Goal: Communication & Community: Answer question/provide support

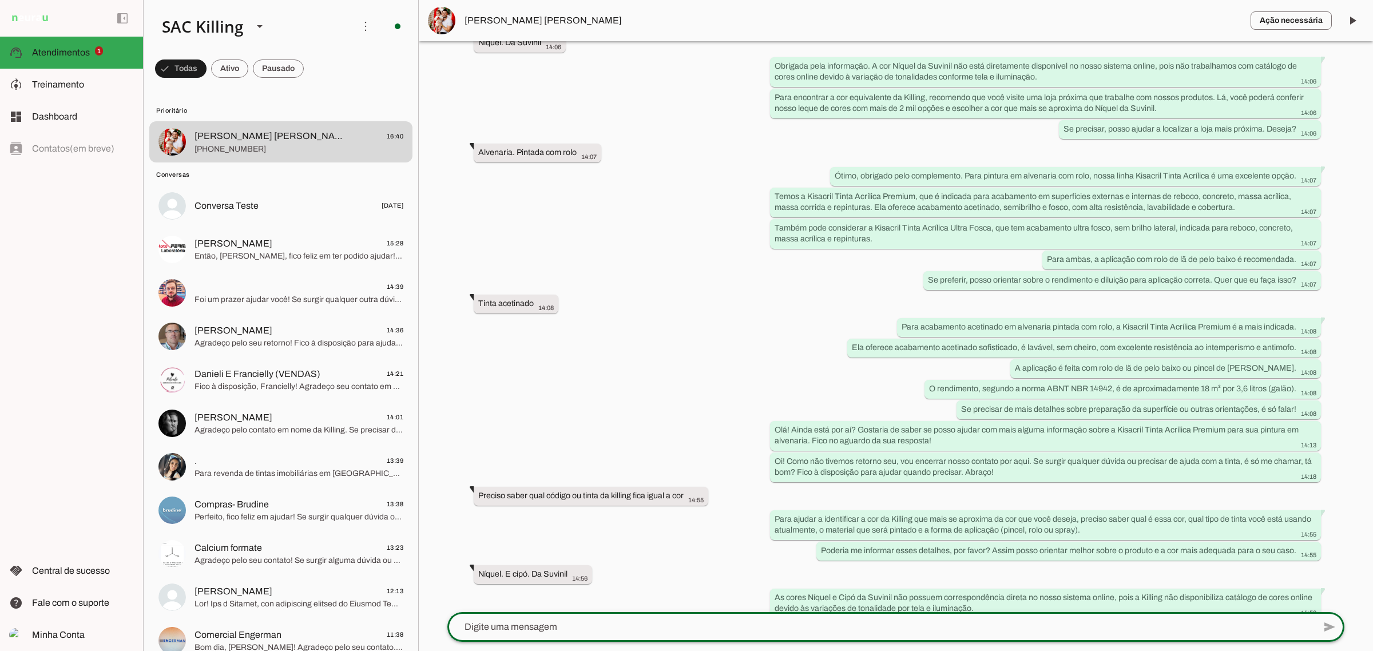
scroll to position [559, 0]
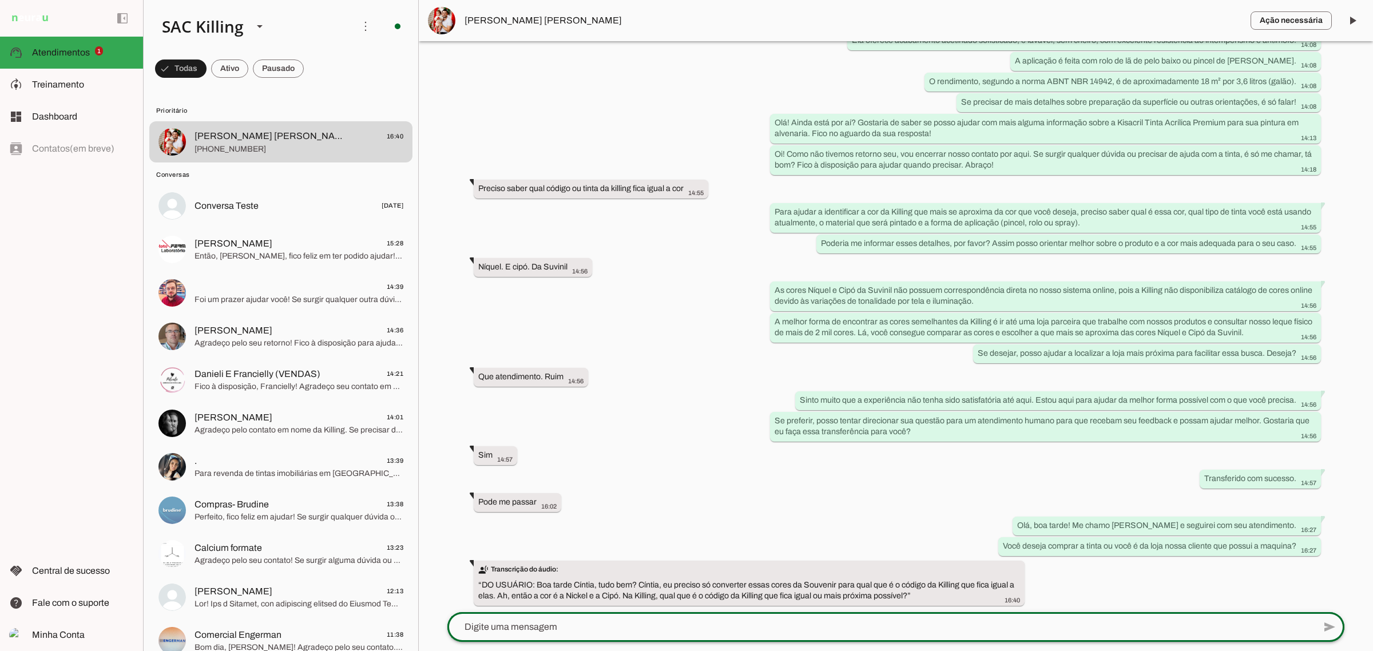
click at [574, 613] on div at bounding box center [880, 627] width 867 height 30
drag, startPoint x: 571, startPoint y: 625, endPoint x: 582, endPoint y: 622, distance: 11.9
click at [572, 625] on textarea at bounding box center [880, 627] width 867 height 14
click at [588, 620] on textarea at bounding box center [880, 627] width 867 height 14
click at [605, 628] on textarea at bounding box center [880, 627] width 867 height 14
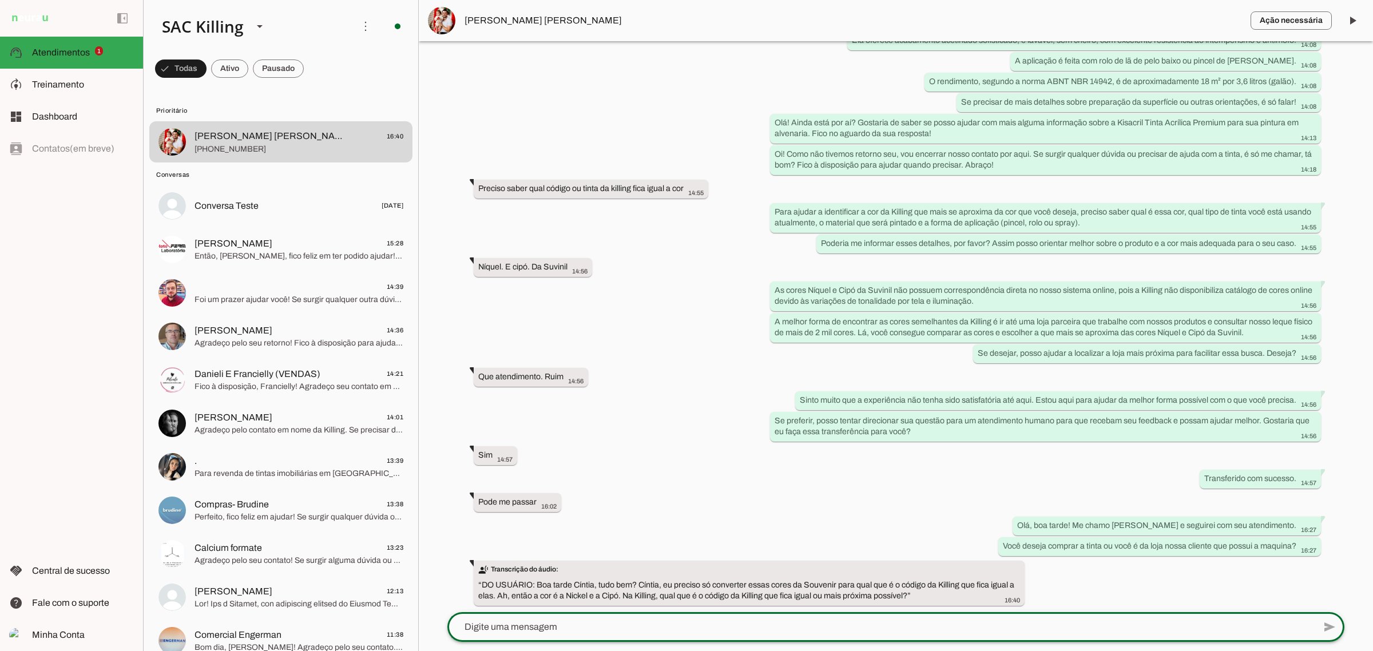
click at [609, 624] on textarea at bounding box center [880, 627] width 867 height 14
click at [610, 620] on textarea at bounding box center [880, 627] width 867 height 14
click at [612, 618] on div at bounding box center [880, 627] width 867 height 30
click at [613, 616] on div at bounding box center [880, 627] width 867 height 30
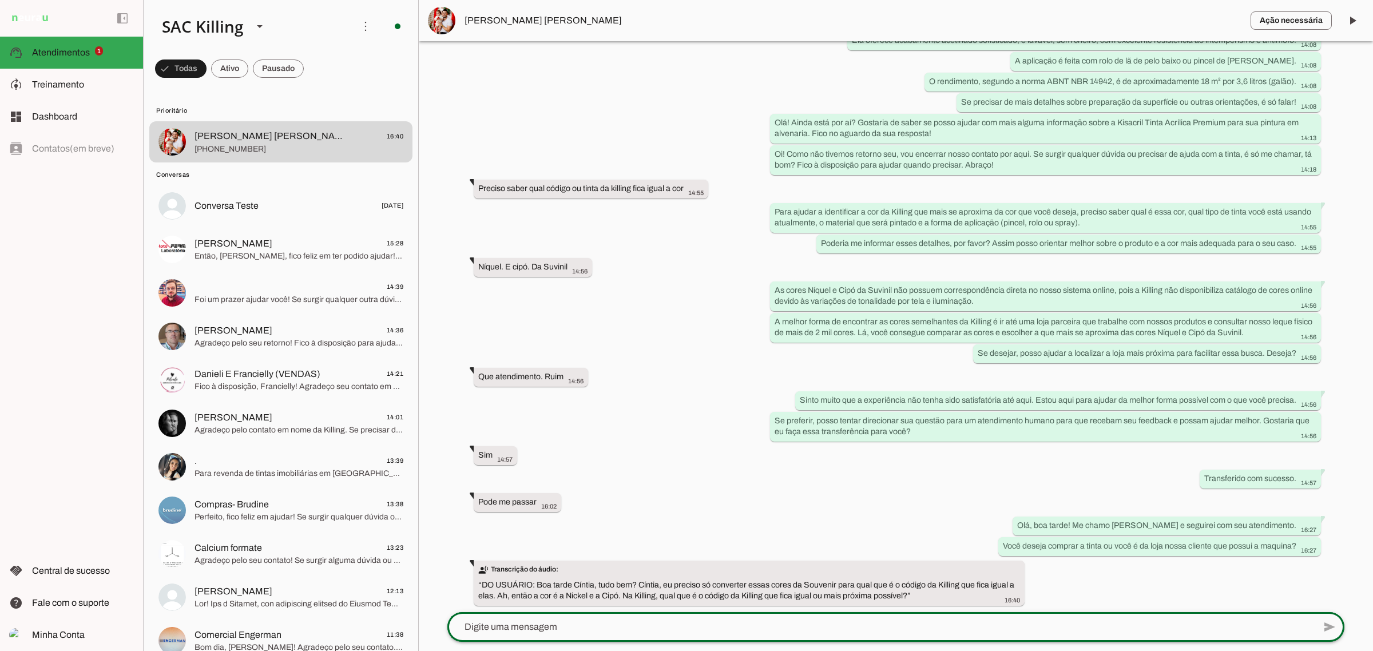
click at [613, 616] on div at bounding box center [880, 627] width 867 height 30
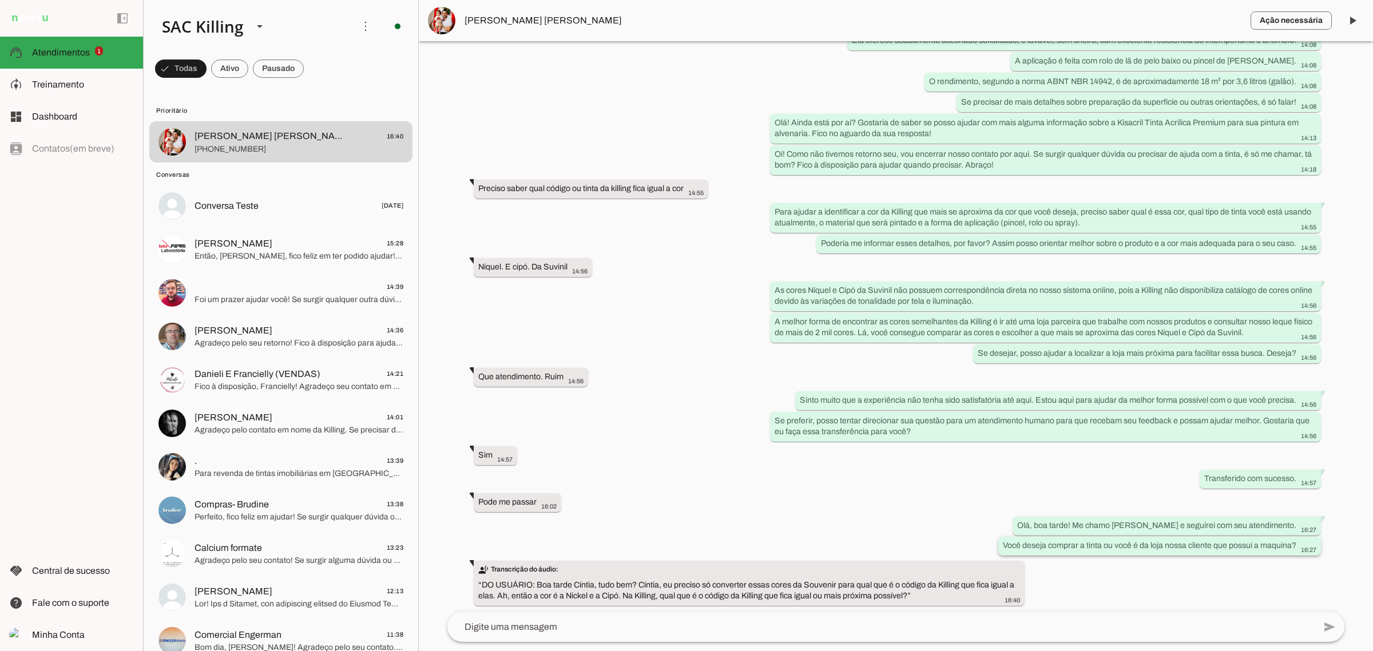
click at [1059, 537] on whatsapp-message-bubble "Você deseja comprar a tinta ou você é da loja nossa cliente que possui a maquin…" at bounding box center [1159, 546] width 323 height 19
click at [0, 0] on slot "Você deseja comprar a tinta ou você é da loja nossa cliente que possui a maquin…" at bounding box center [0, 0] width 0 height 0
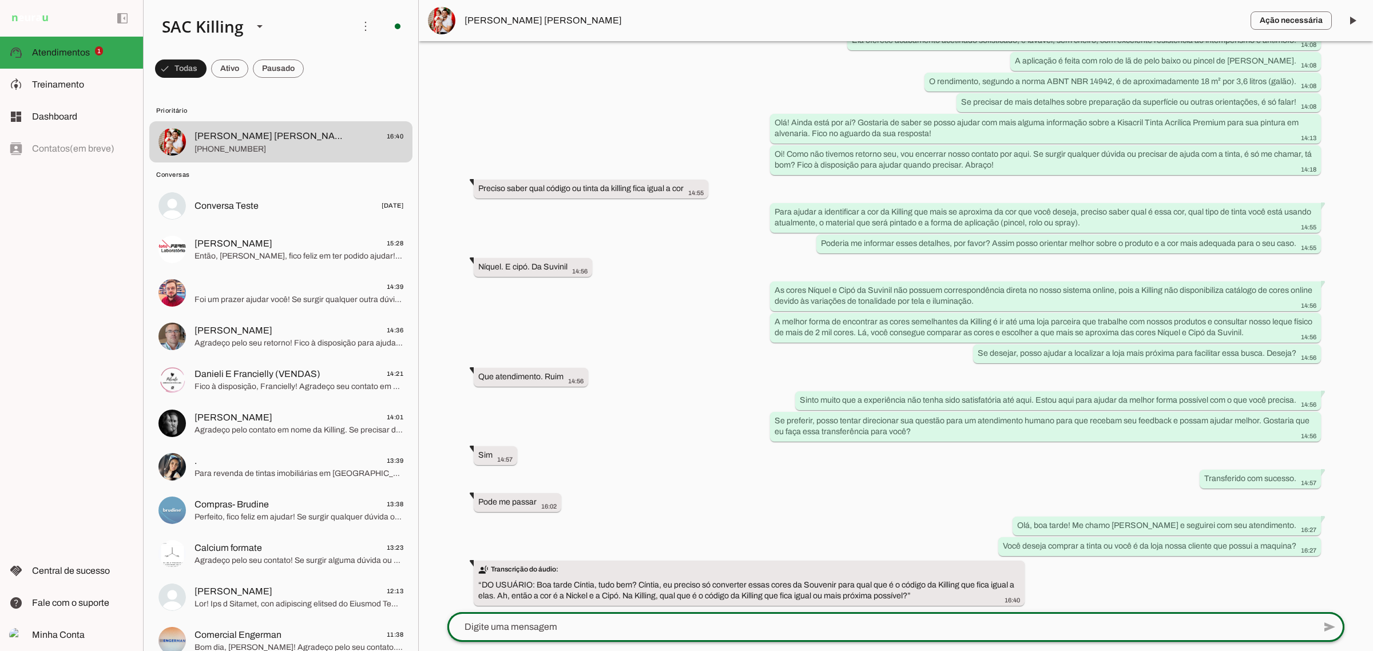
drag, startPoint x: 560, startPoint y: 640, endPoint x: 567, endPoint y: 635, distance: 8.7
click at [561, 640] on div at bounding box center [880, 627] width 867 height 30
paste textarea "Você deseja comprar a tinta ou você é da loja nossa cliente que possui a maquin…"
type textarea "Você deseja comprar a tinta ou você é da loja nossa cliente que possui a maquin…"
drag, startPoint x: 855, startPoint y: 628, endPoint x: 430, endPoint y: 621, distance: 425.7
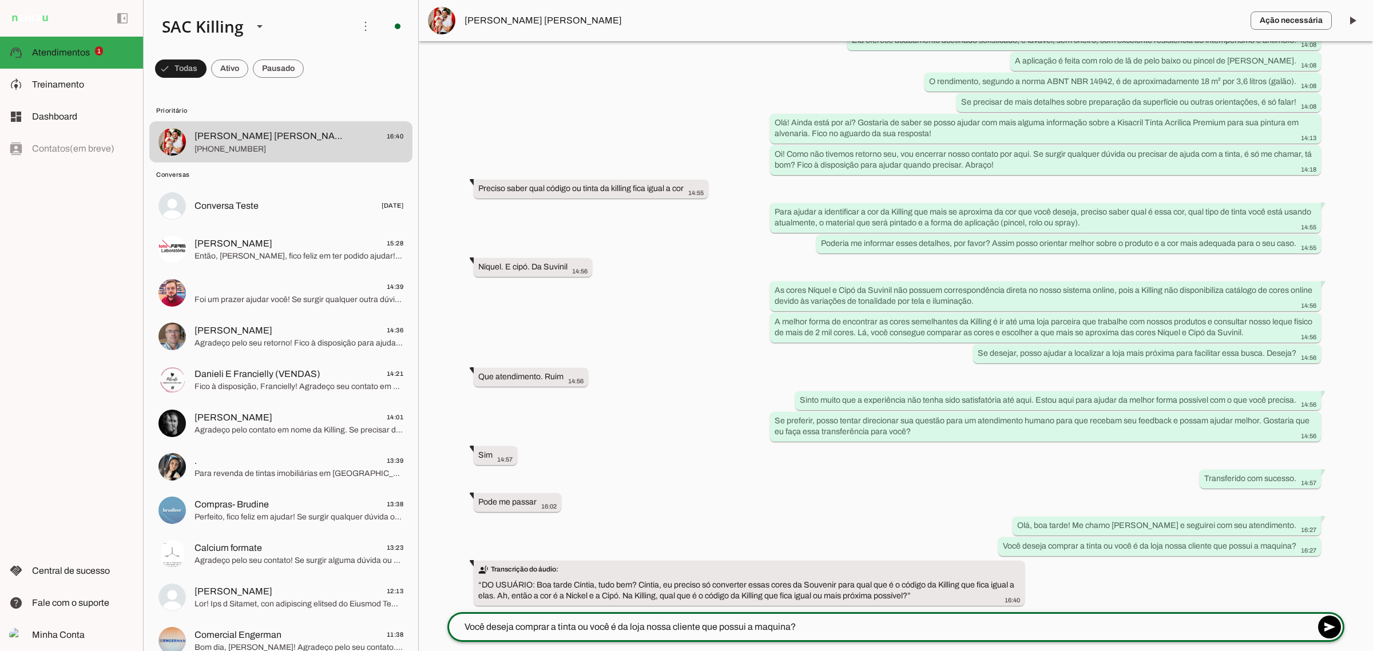
click at [430, 621] on chat-widget "play_arrow O agente está pausado. O bot não irá responder mensagens nesta conve…" at bounding box center [896, 325] width 954 height 651
drag, startPoint x: 625, startPoint y: 630, endPoint x: 615, endPoint y: 627, distance: 10.1
click at [624, 629] on textarea at bounding box center [880, 627] width 867 height 14
drag, startPoint x: 607, startPoint y: 625, endPoint x: 196, endPoint y: 685, distance: 415.1
click at [196, 651] on html at bounding box center [686, 325] width 1373 height 651
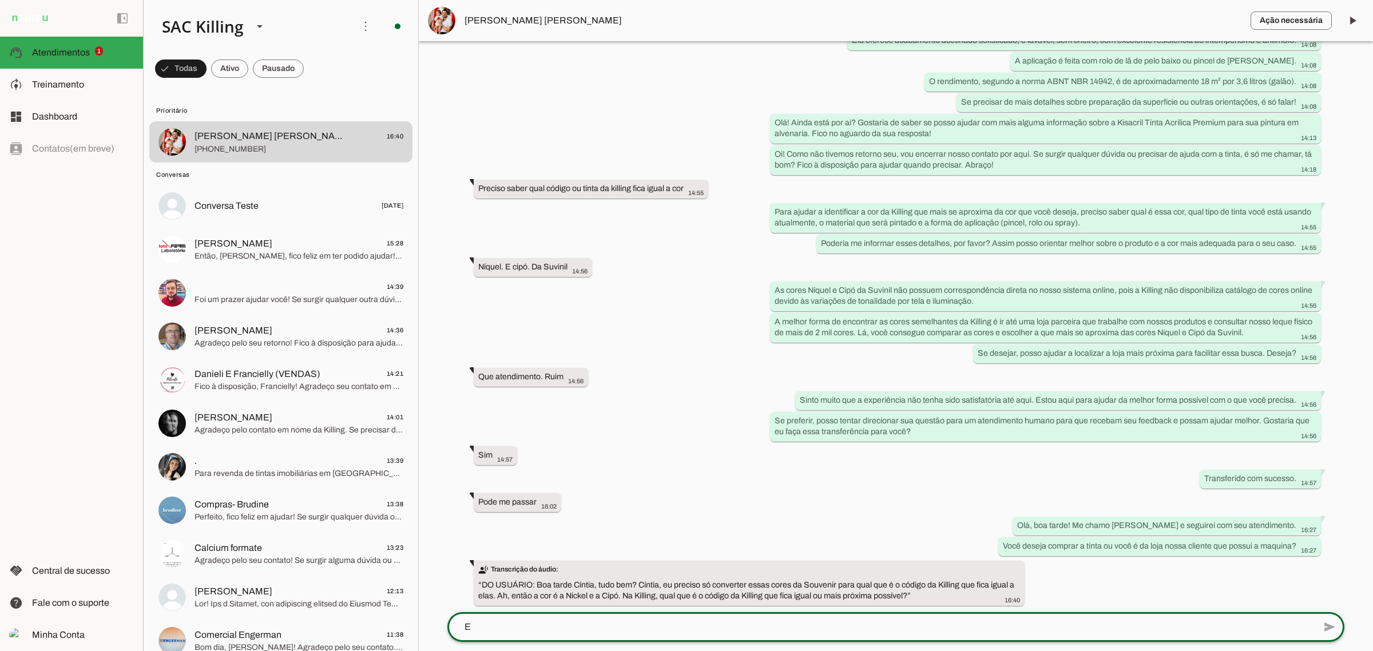
scroll to position [0, 0]
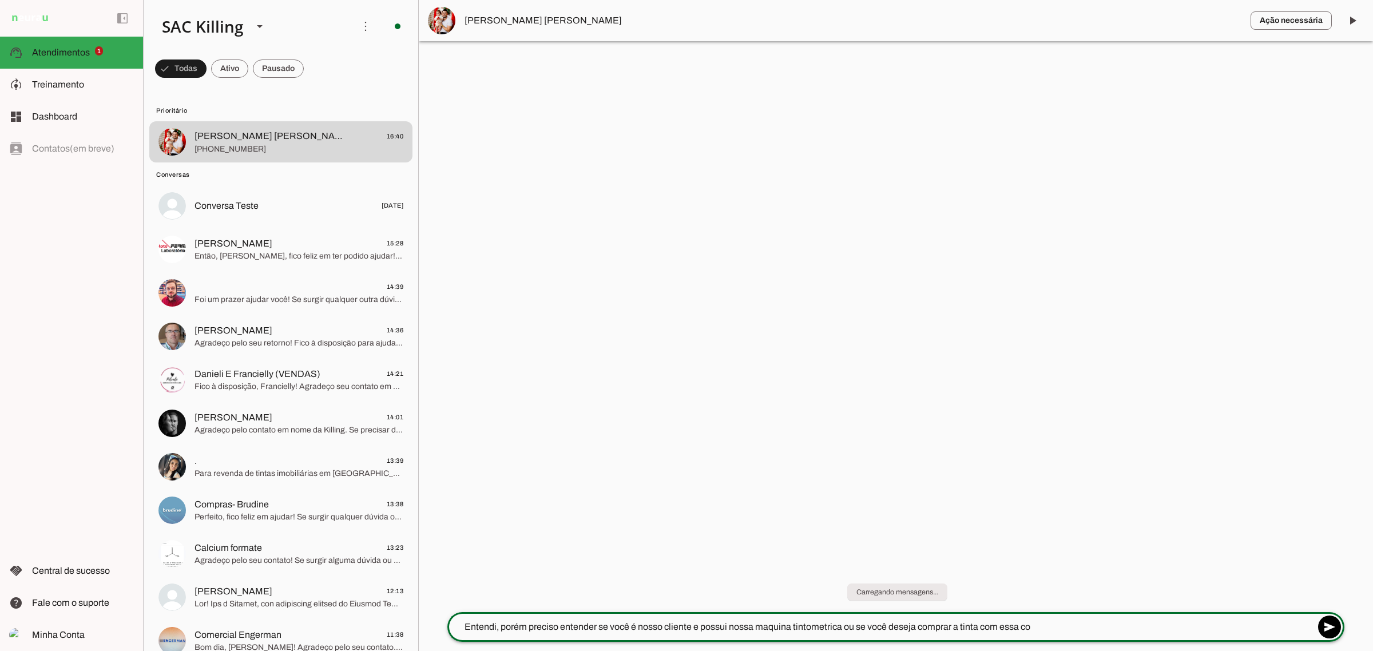
type textarea "Entendi, porém preciso entender se você é nosso cliente e possui nossa maquina …"
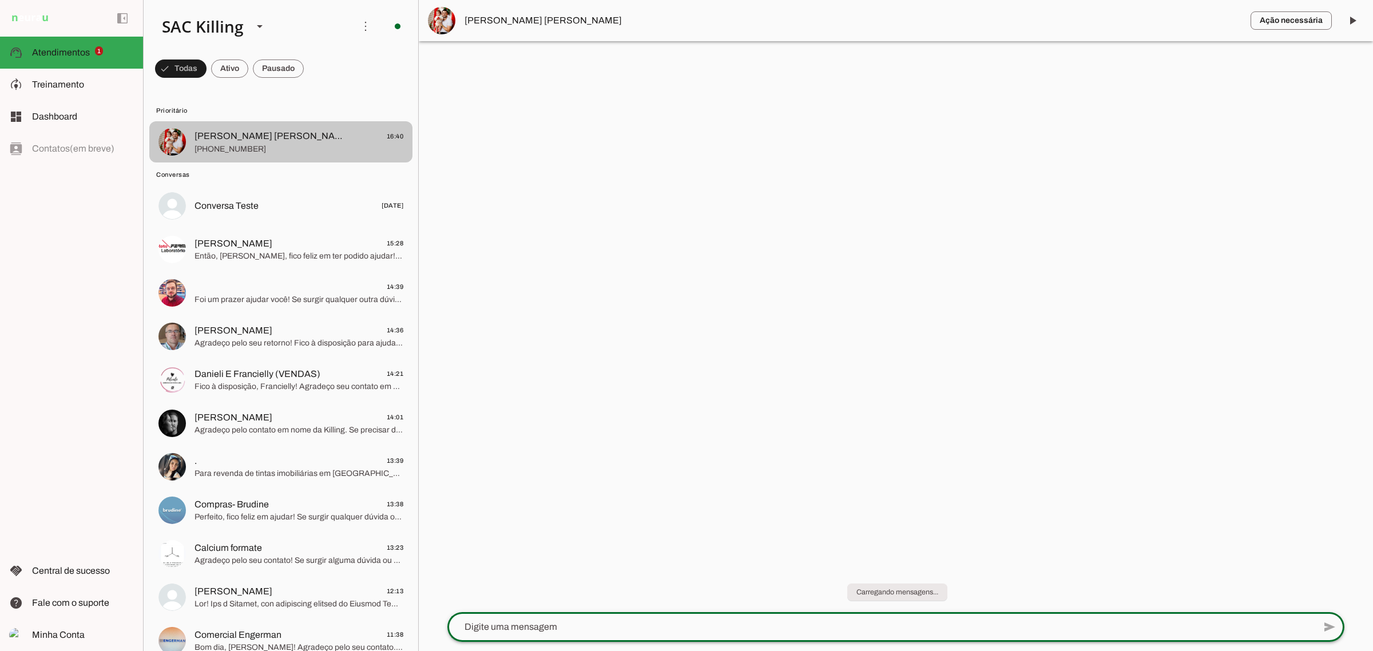
click at [288, 144] on span "[PHONE_NUMBER]" at bounding box center [299, 149] width 209 height 11
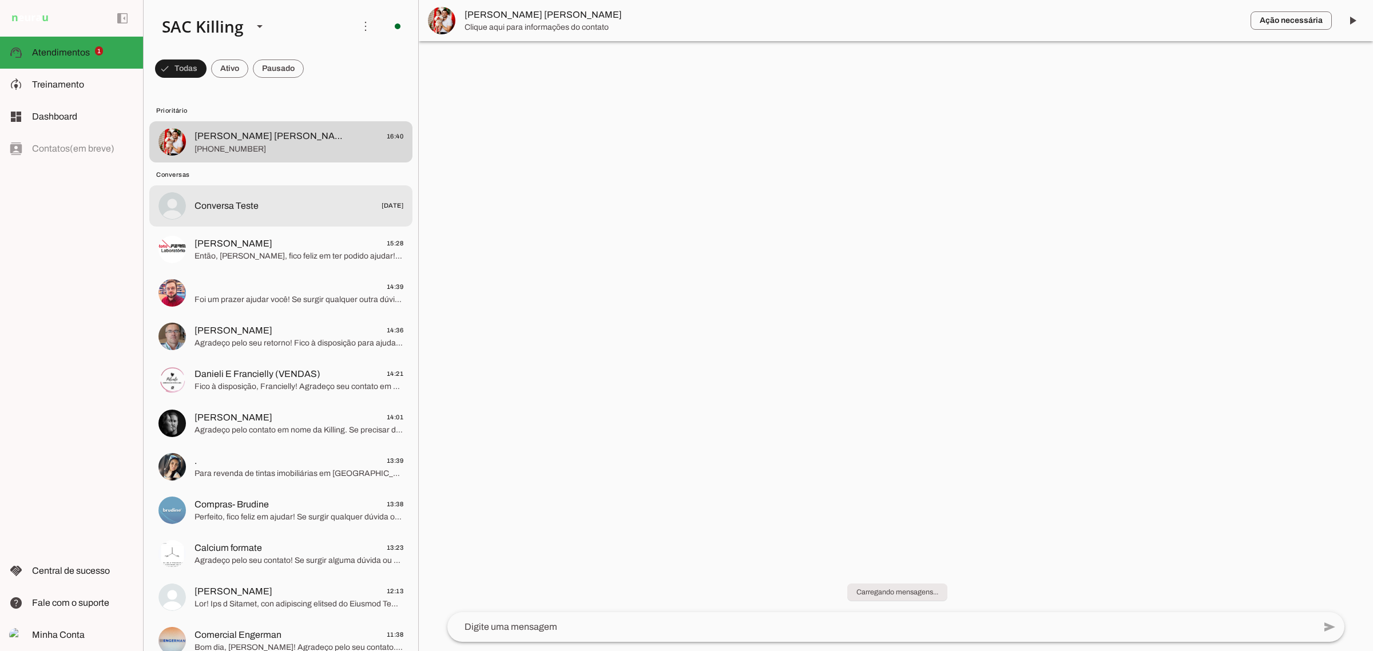
drag, startPoint x: 269, startPoint y: 200, endPoint x: 292, endPoint y: 150, distance: 55.3
click at [269, 201] on span "Conversa Teste [DATE]" at bounding box center [299, 206] width 209 height 14
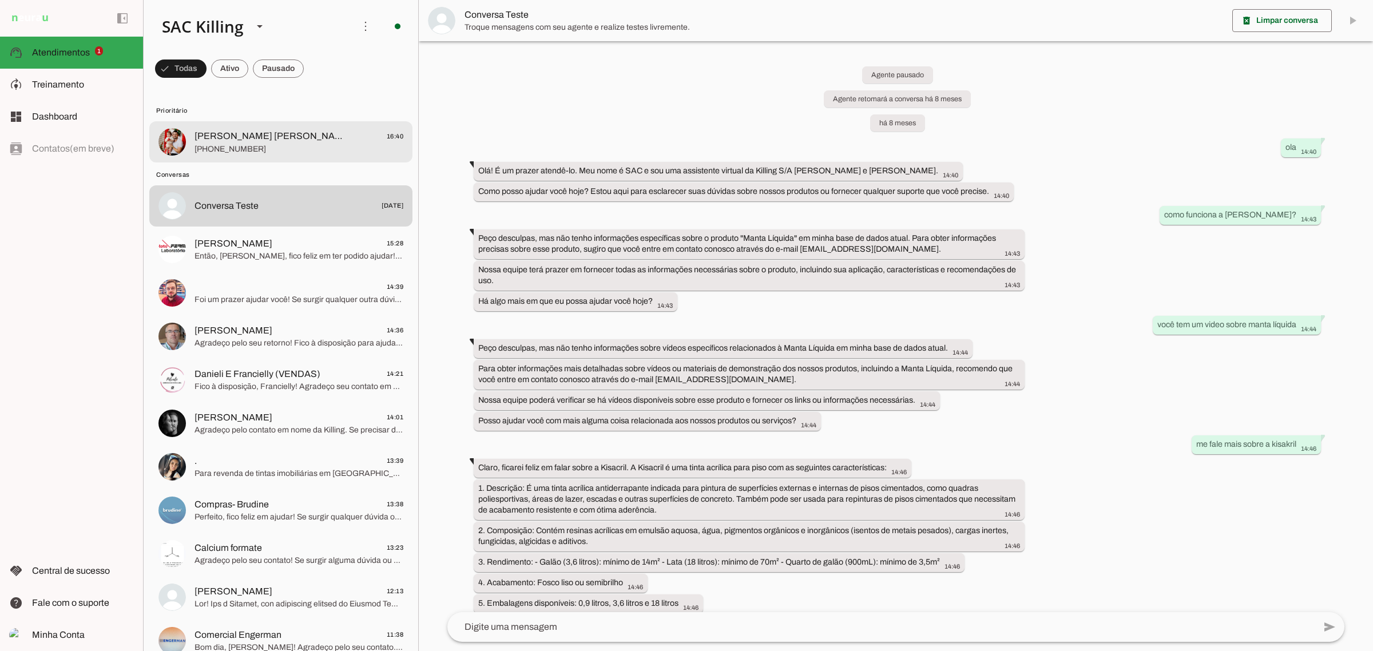
scroll to position [8948, 0]
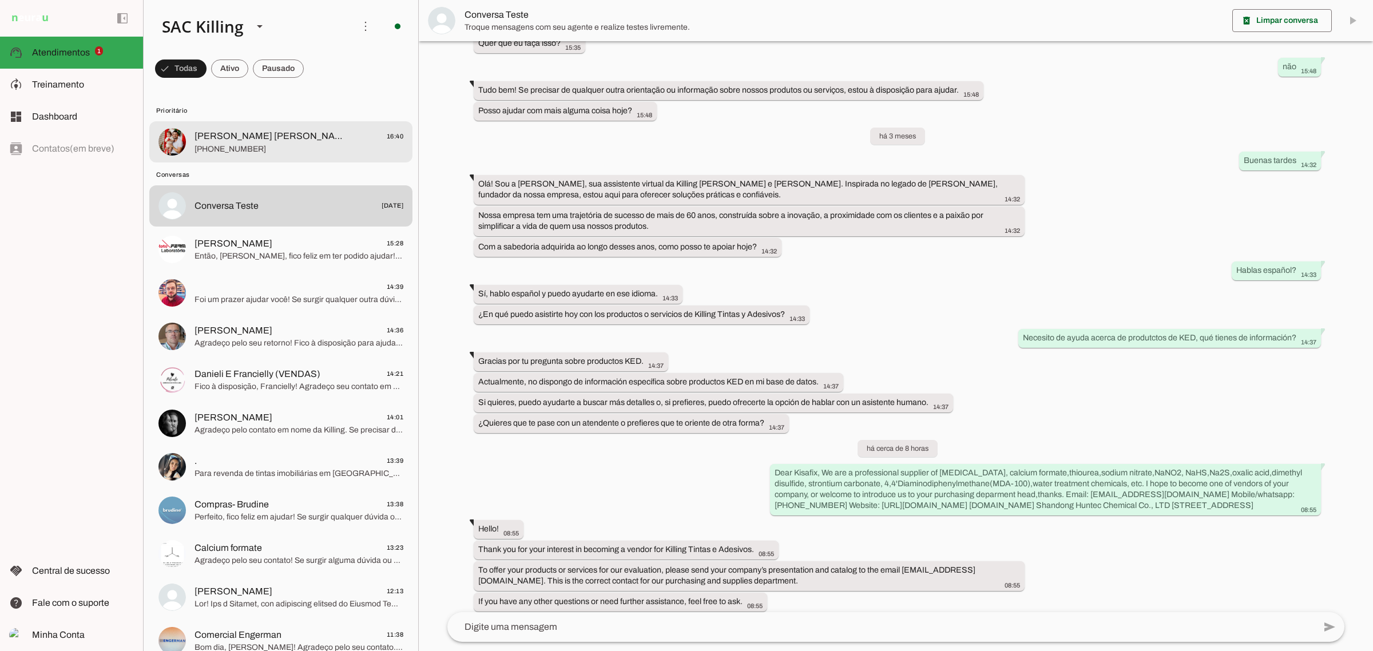
click at [283, 139] on span "[PERSON_NAME] [PERSON_NAME]" at bounding box center [270, 136] width 150 height 14
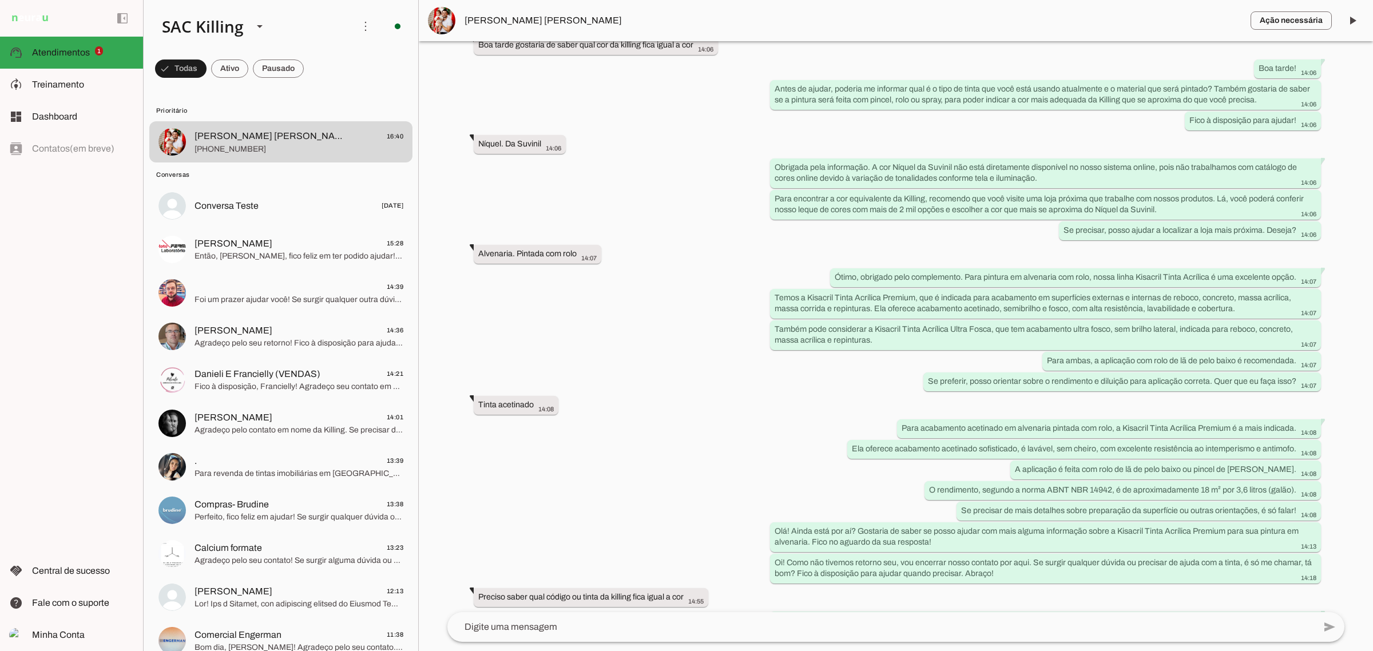
scroll to position [582, 0]
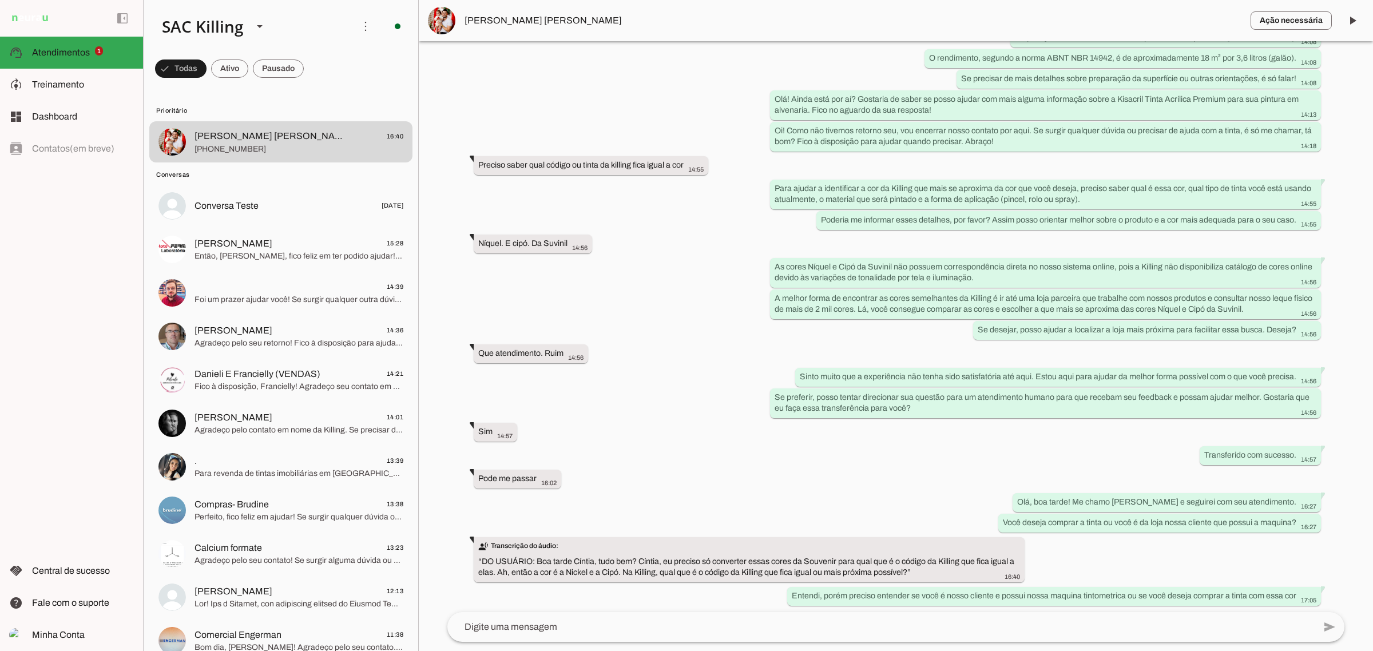
click at [665, 628] on textarea at bounding box center [880, 627] width 867 height 14
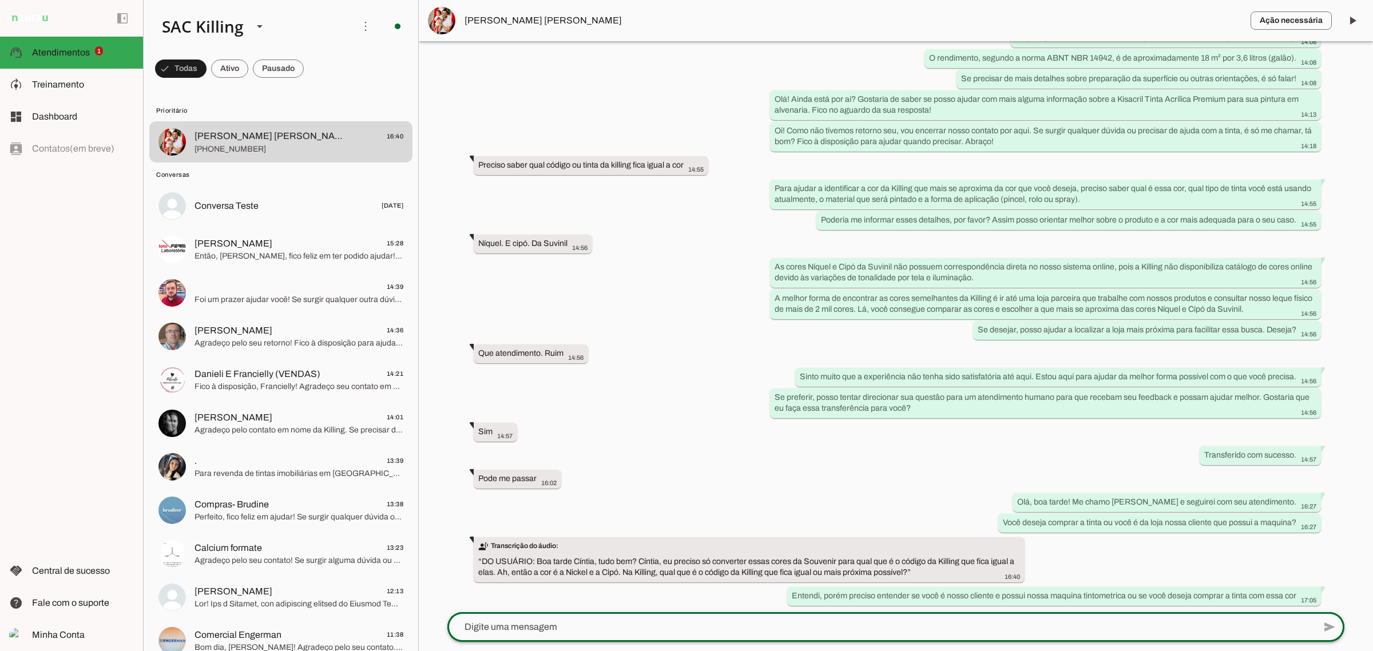
click at [648, 618] on div at bounding box center [880, 627] width 867 height 30
click at [651, 624] on textarea at bounding box center [880, 627] width 867 height 14
